Goal: Find specific page/section: Find specific page/section

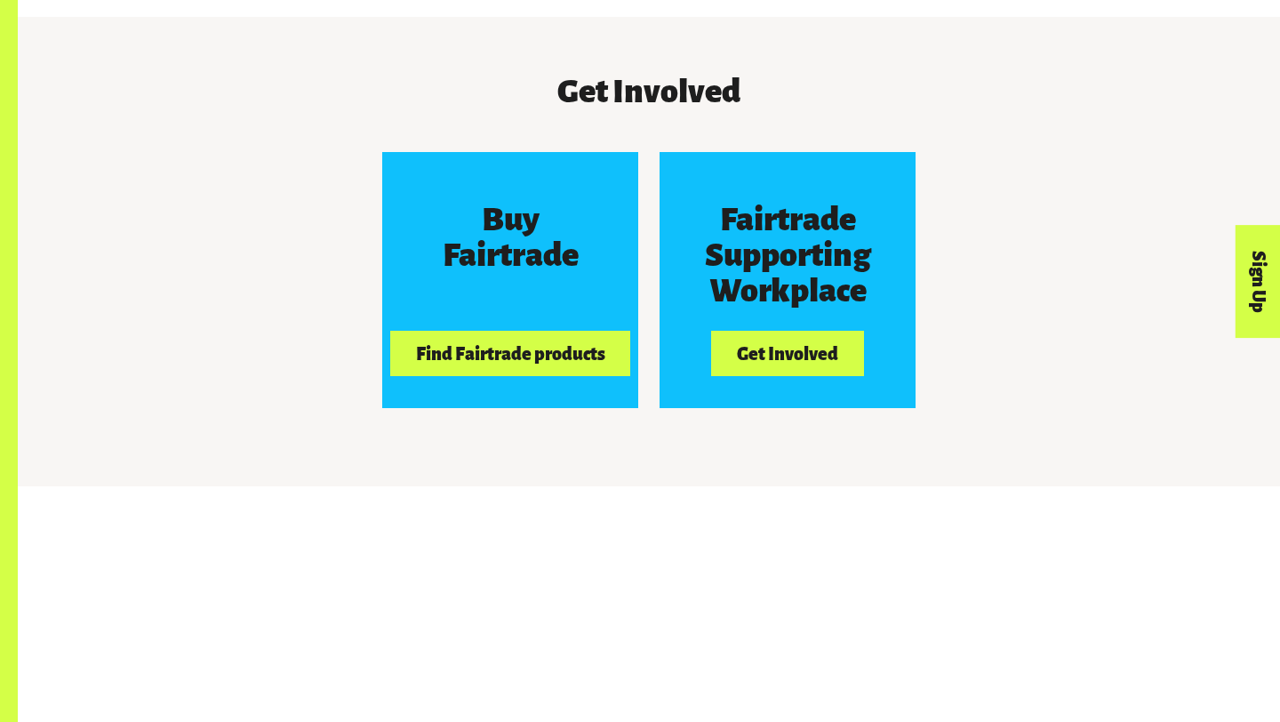
scroll to position [1592, 0]
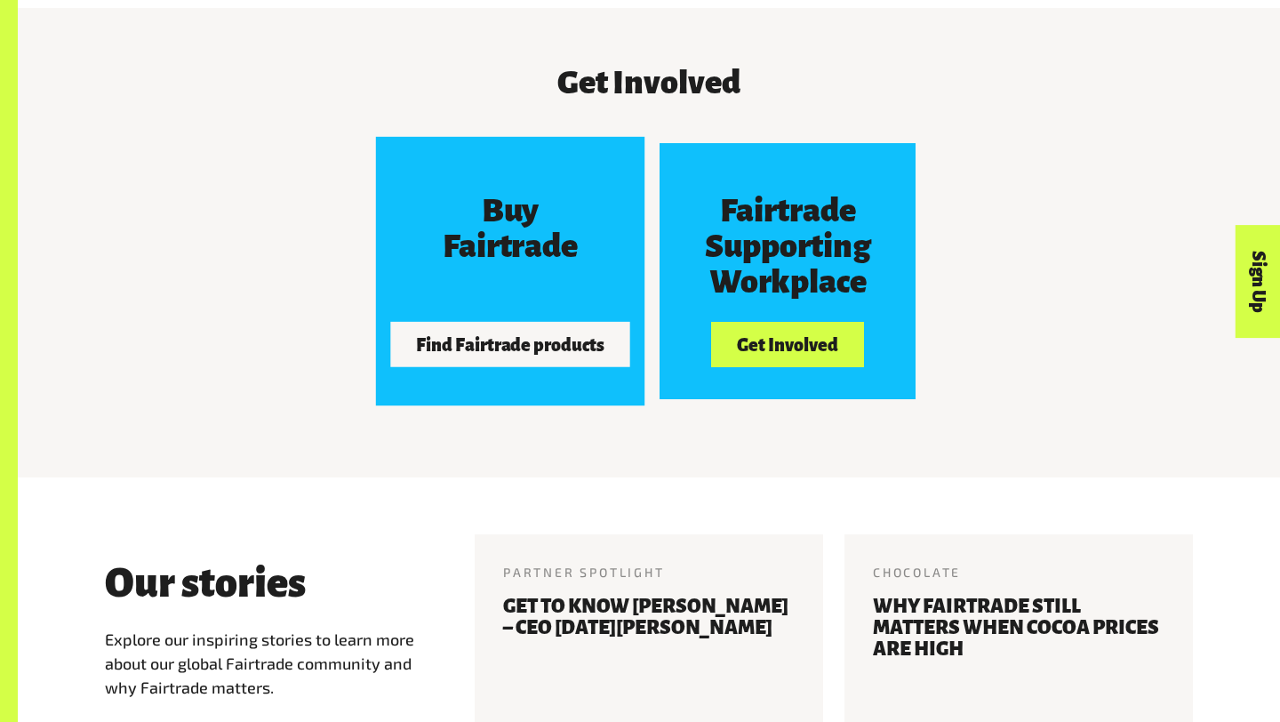
click at [461, 349] on button "Find Fairtrade products" at bounding box center [510, 344] width 240 height 44
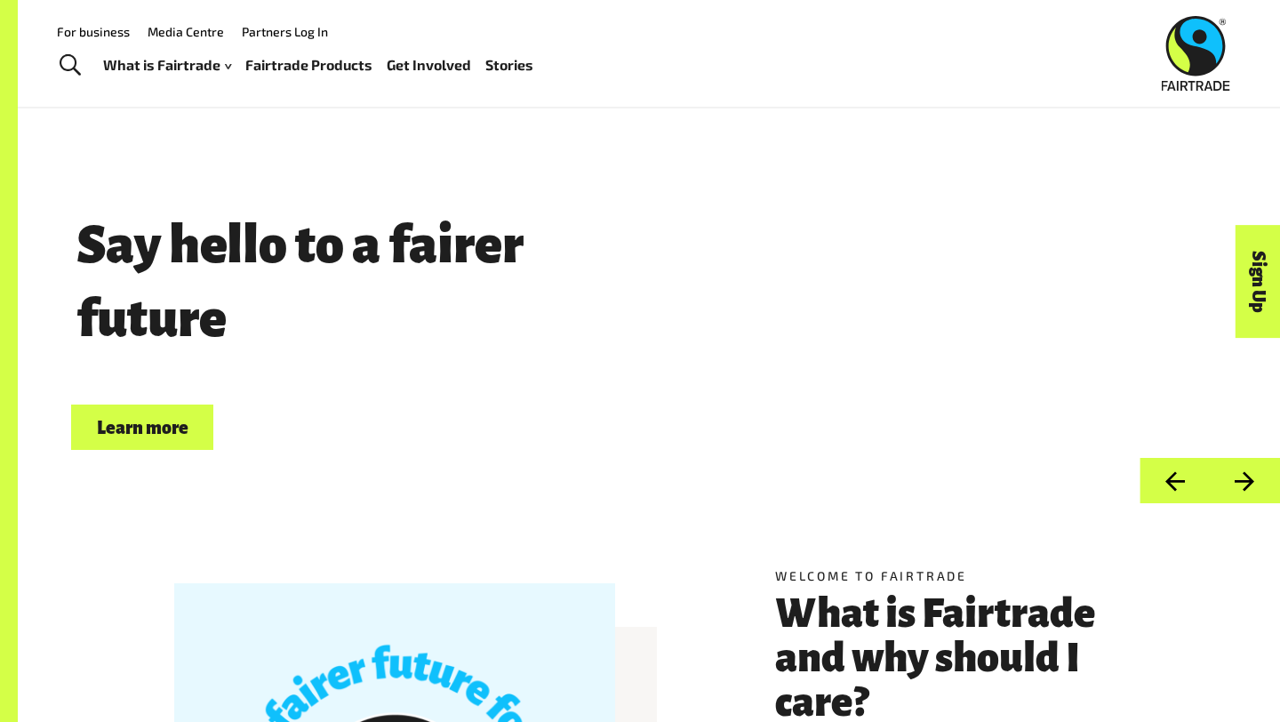
scroll to position [0, 0]
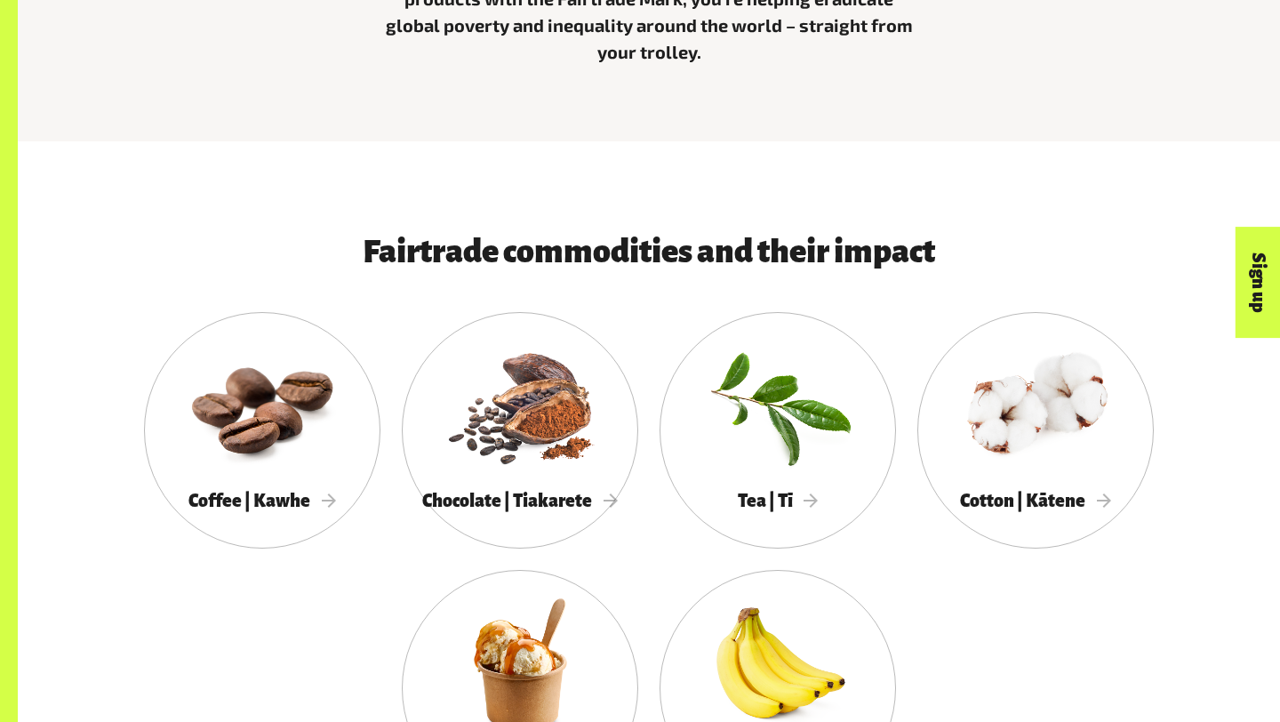
scroll to position [756, 0]
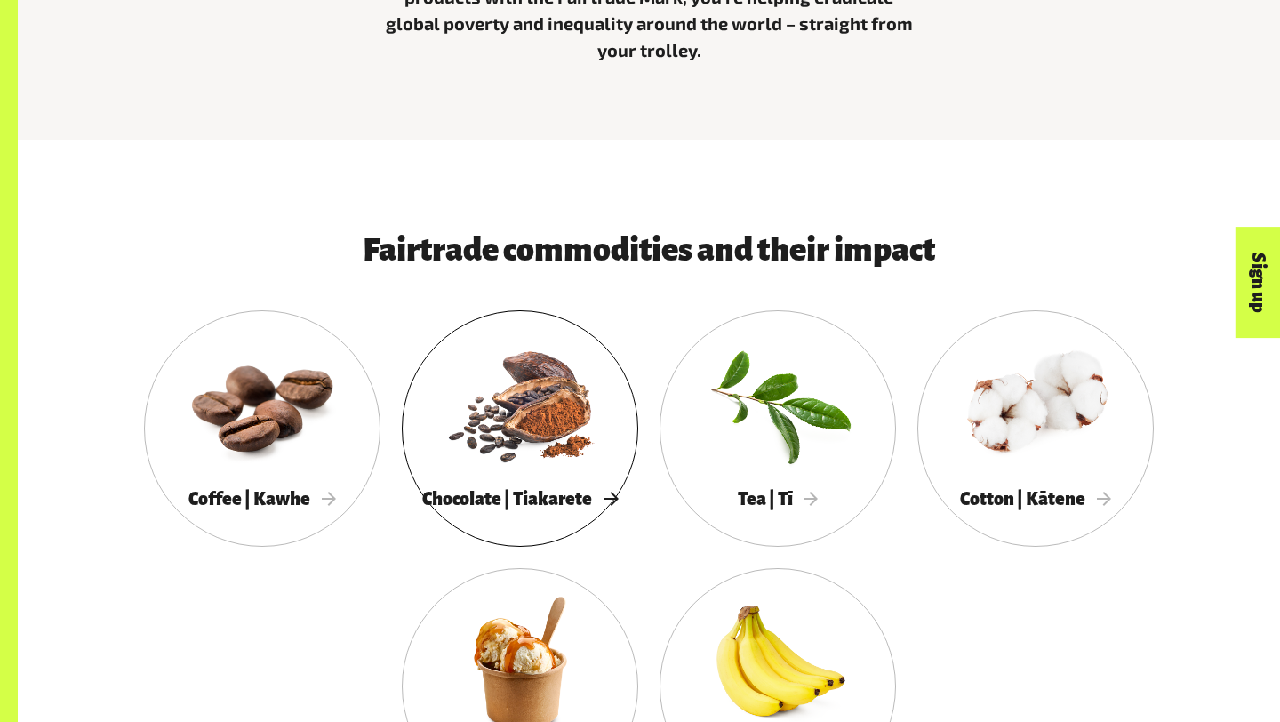
click at [532, 498] on span "Chocolate | Tiakarete" at bounding box center [520, 499] width 196 height 20
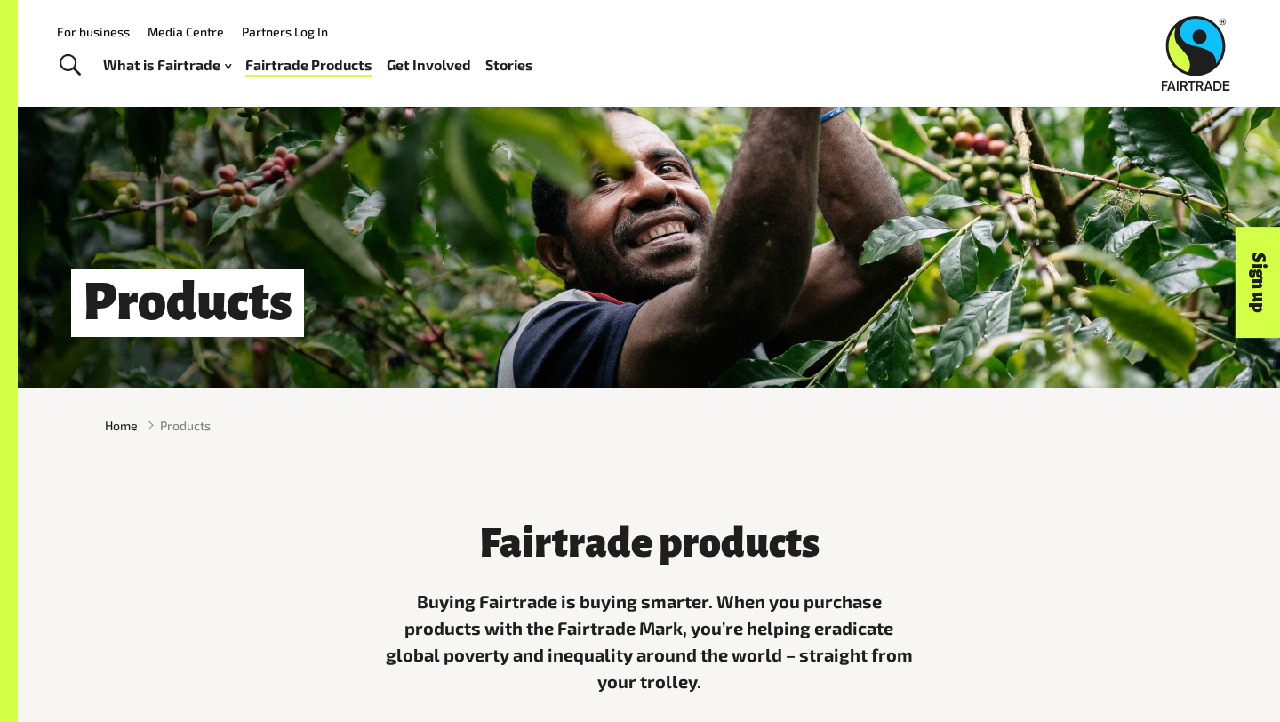
scroll to position [0, 0]
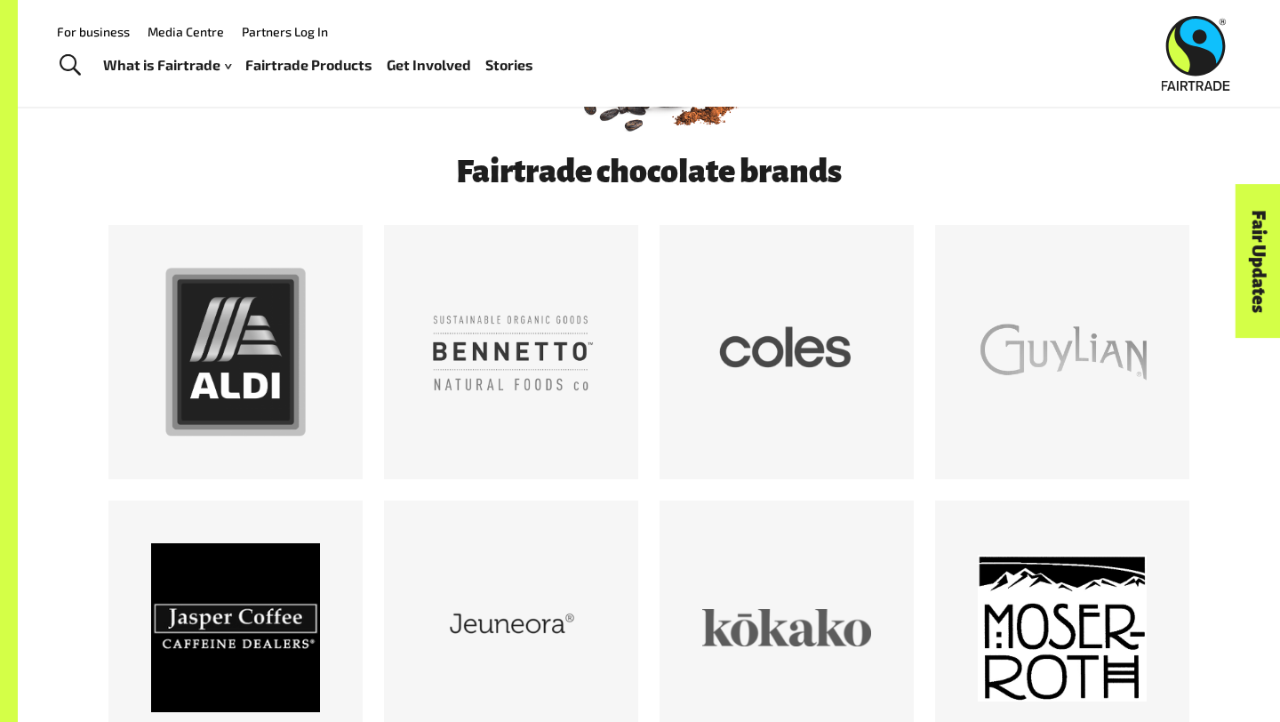
scroll to position [894, 0]
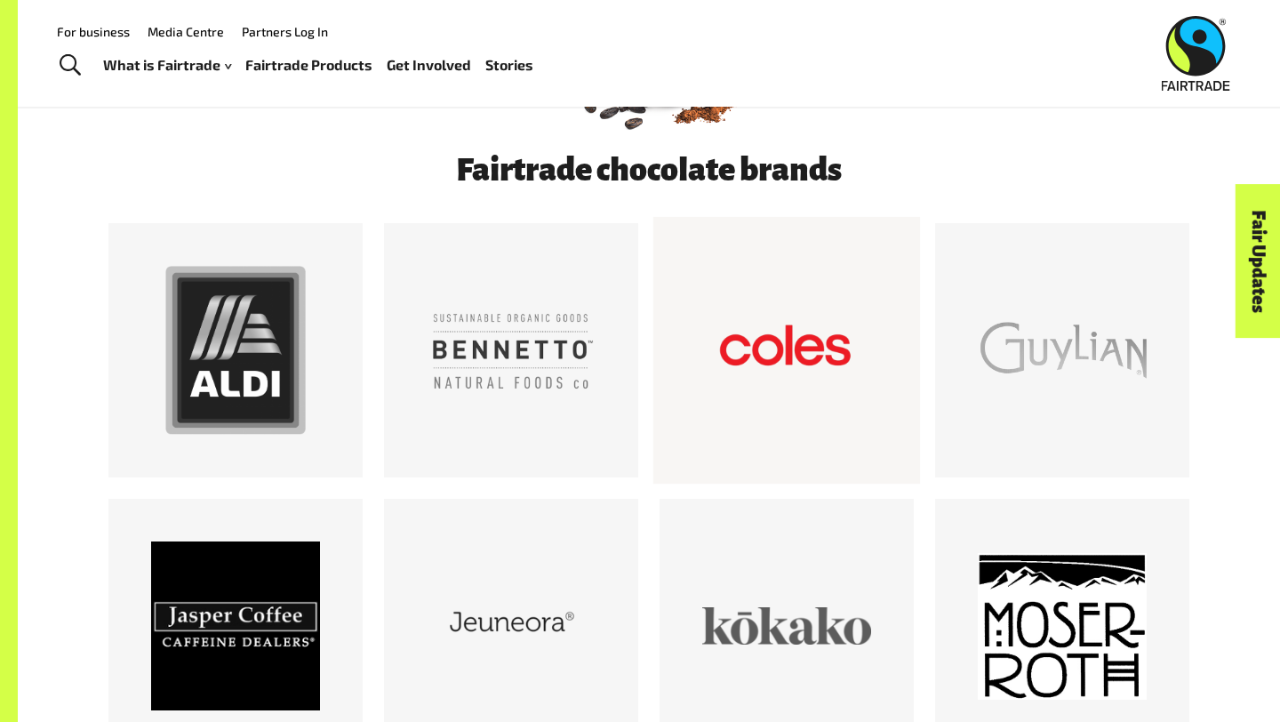
click at [792, 349] on div at bounding box center [786, 350] width 169 height 169
